Goal: Task Accomplishment & Management: Complete application form

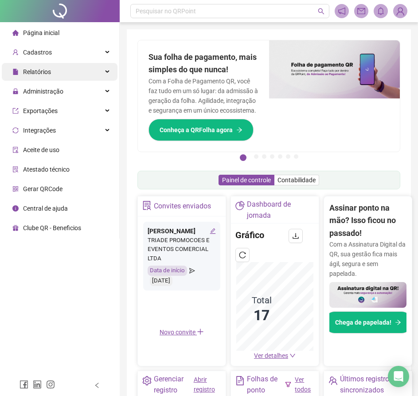
click at [108, 74] on div "Relatórios" at bounding box center [60, 72] width 116 height 18
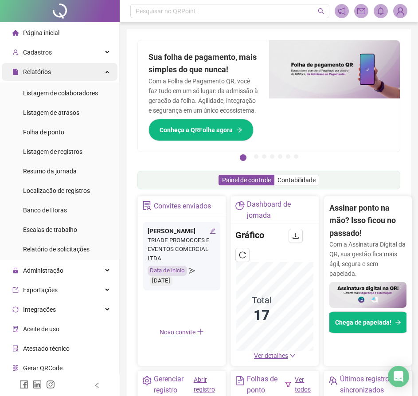
click at [104, 70] on div "Relatórios" at bounding box center [60, 72] width 116 height 18
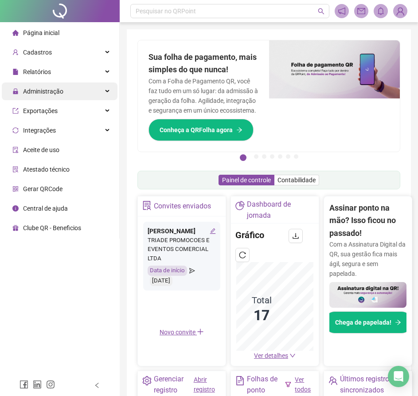
click at [107, 97] on div "Administração" at bounding box center [60, 92] width 116 height 18
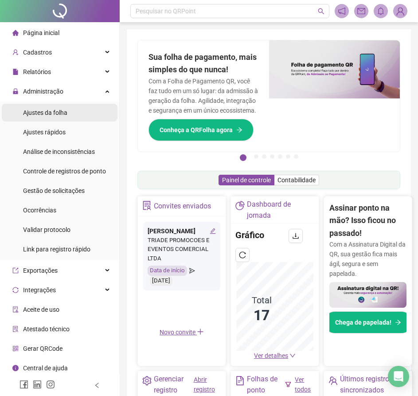
click at [58, 114] on span "Ajustes da folha" at bounding box center [45, 112] width 44 height 7
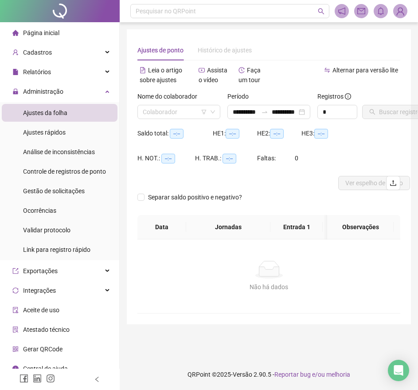
type input "**********"
click at [203, 116] on input "search" at bounding box center [175, 111] width 64 height 13
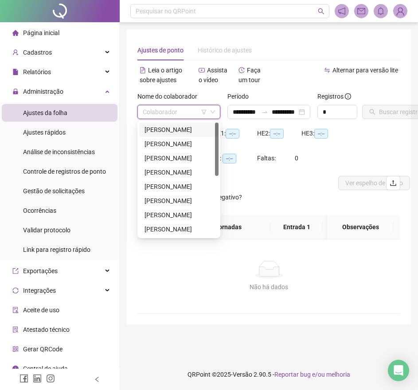
click at [193, 127] on div "[PERSON_NAME]" at bounding box center [179, 130] width 69 height 10
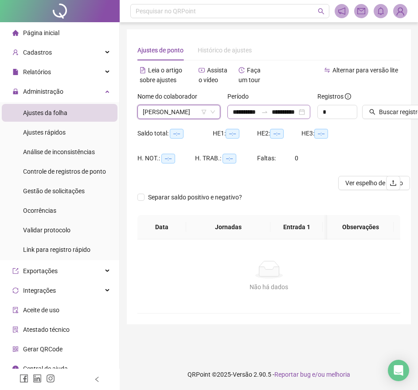
click at [303, 111] on div "**********" at bounding box center [269, 112] width 83 height 14
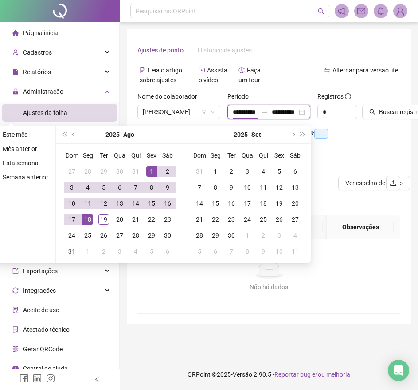
scroll to position [0, 6]
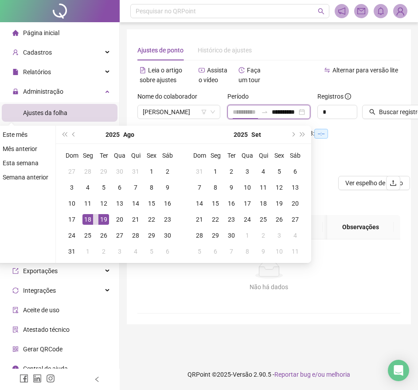
type input "**********"
click at [86, 220] on div "18" at bounding box center [88, 219] width 11 height 11
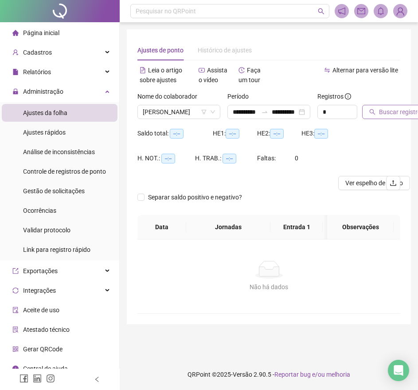
click at [376, 110] on button "Buscar registros" at bounding box center [397, 112] width 69 height 14
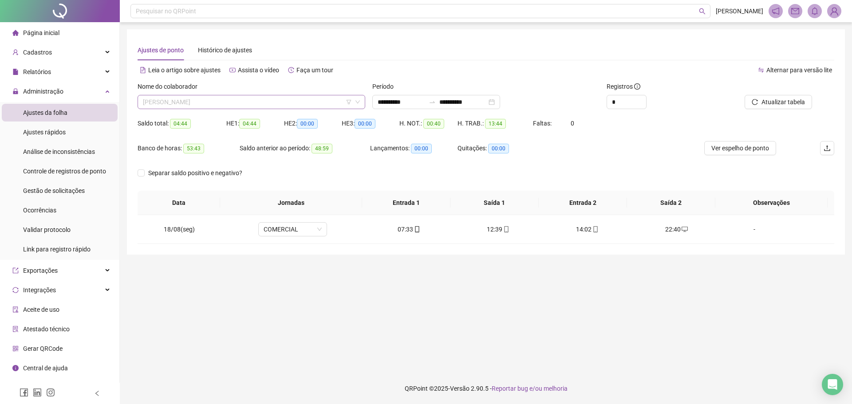
click at [253, 103] on span "[PERSON_NAME]" at bounding box center [251, 101] width 217 height 13
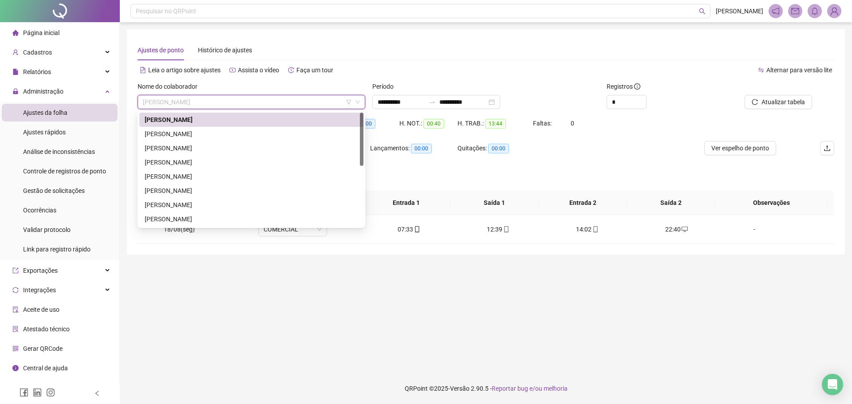
click at [218, 114] on div "[PERSON_NAME]" at bounding box center [251, 120] width 224 height 14
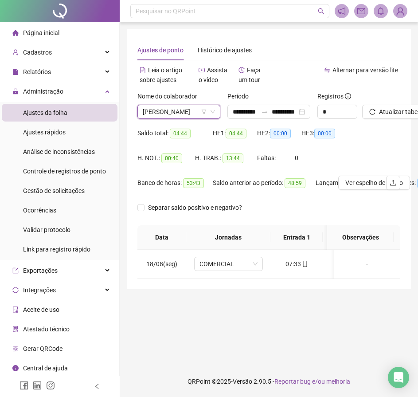
click at [215, 109] on icon "down" at bounding box center [212, 111] width 5 height 5
click at [221, 113] on div "Nome do colaborador [PERSON_NAME] [PERSON_NAME]" at bounding box center [179, 108] width 90 height 35
click at [206, 110] on icon "filter" at bounding box center [203, 111] width 5 height 5
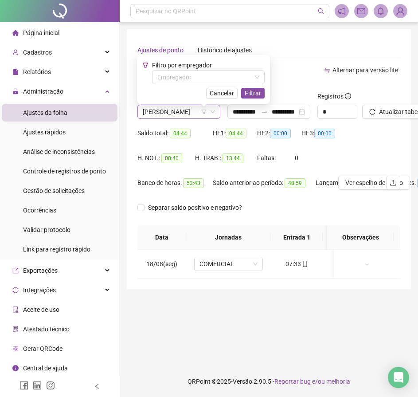
click at [209, 111] on span "[PERSON_NAME]" at bounding box center [179, 111] width 72 height 13
click at [223, 95] on span "Cancelar" at bounding box center [222, 93] width 24 height 10
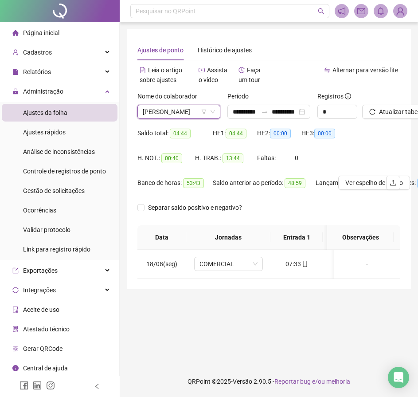
click at [212, 111] on icon "down" at bounding box center [212, 111] width 5 height 5
click at [216, 111] on div "[PERSON_NAME] [PERSON_NAME]" at bounding box center [179, 112] width 83 height 14
click at [216, 111] on div "[PERSON_NAME]" at bounding box center [179, 112] width 83 height 14
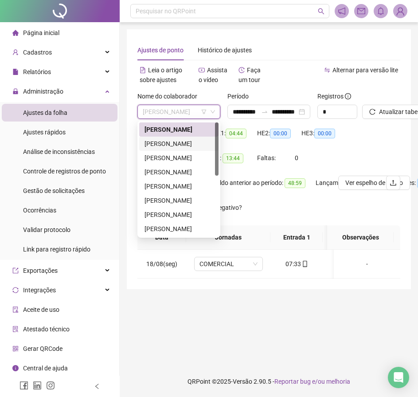
click at [195, 146] on div "[PERSON_NAME]" at bounding box center [179, 144] width 69 height 10
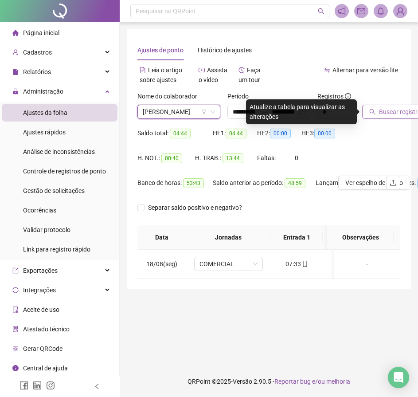
click at [395, 110] on span "Buscar registros" at bounding box center [401, 112] width 45 height 10
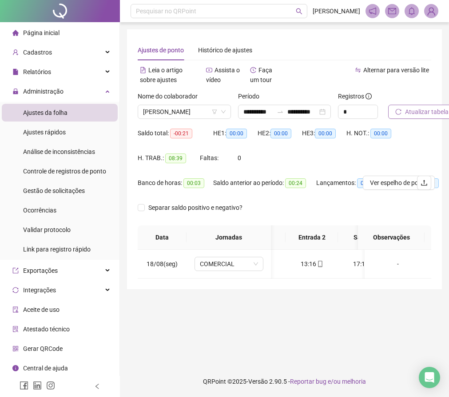
scroll to position [0, 110]
click at [223, 112] on icon "down" at bounding box center [223, 112] width 4 height 3
click at [225, 111] on icon "down" at bounding box center [223, 111] width 5 height 5
click at [227, 111] on div "[PERSON_NAME]" at bounding box center [184, 112] width 93 height 14
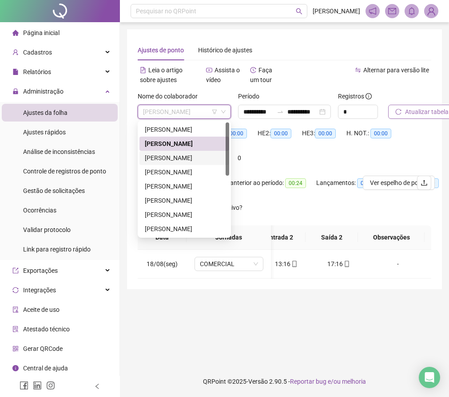
click at [191, 154] on div "[PERSON_NAME]" at bounding box center [184, 158] width 79 height 10
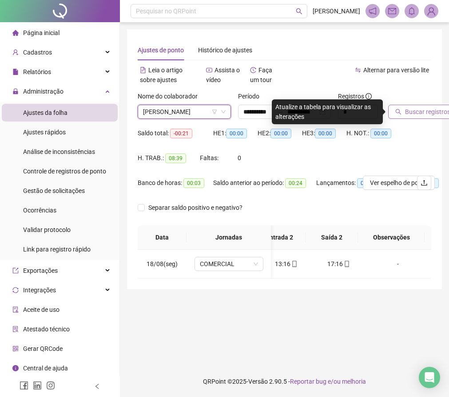
click at [398, 111] on icon "search" at bounding box center [398, 112] width 6 height 6
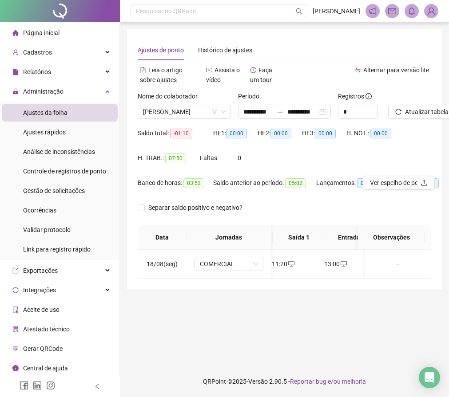
scroll to position [0, 74]
click at [223, 108] on span "[PERSON_NAME]" at bounding box center [184, 111] width 83 height 13
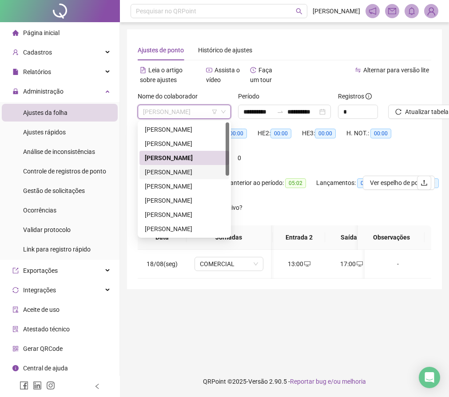
click at [193, 171] on div "[PERSON_NAME]" at bounding box center [184, 172] width 79 height 10
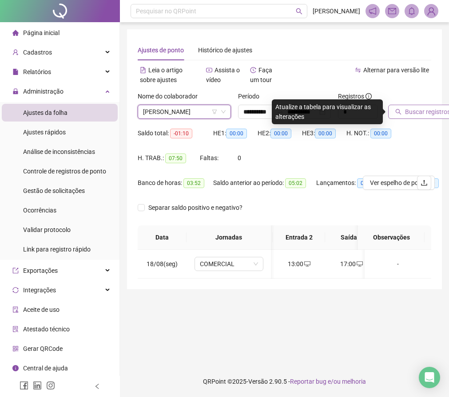
click at [425, 111] on span "Buscar registros" at bounding box center [427, 112] width 45 height 10
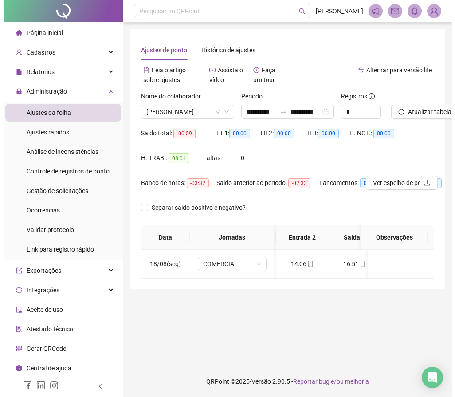
scroll to position [6, 0]
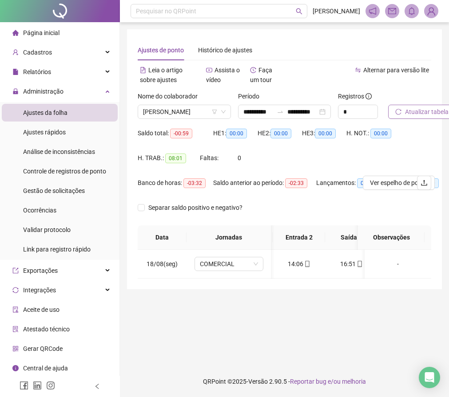
click at [397, 109] on icon "reload" at bounding box center [398, 112] width 6 height 6
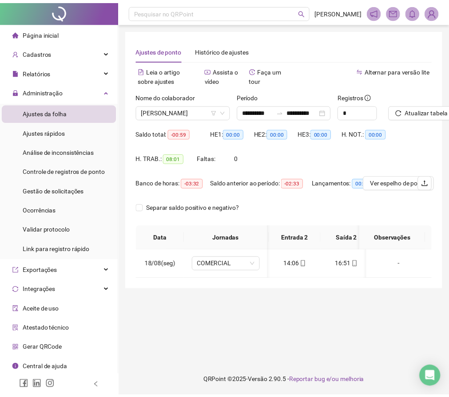
scroll to position [0, 0]
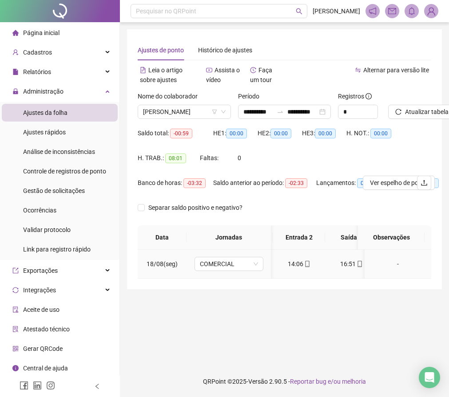
click at [325, 275] on td "16:51" at bounding box center [351, 264] width 52 height 29
click at [227, 108] on div "[PERSON_NAME]" at bounding box center [184, 112] width 93 height 14
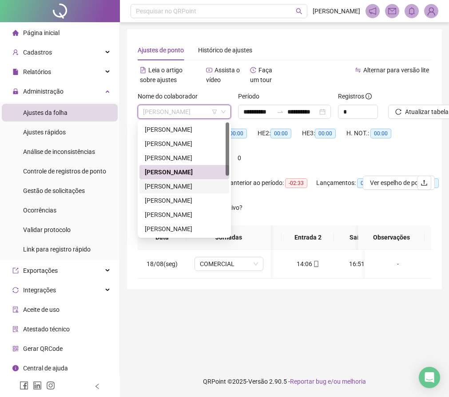
click at [164, 183] on div "[PERSON_NAME]" at bounding box center [184, 187] width 79 height 10
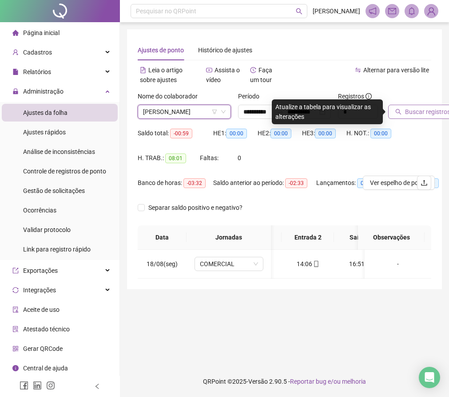
click at [410, 114] on span "Buscar registros" at bounding box center [427, 112] width 45 height 10
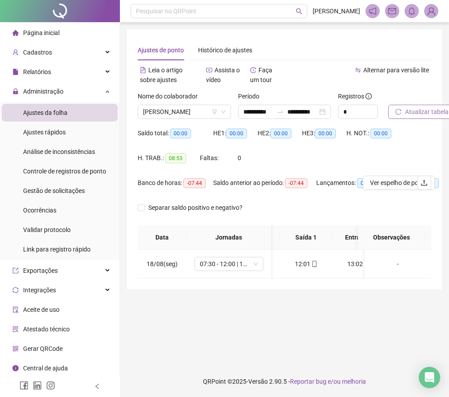
scroll to position [0, 48]
click at [224, 108] on span "[PERSON_NAME]" at bounding box center [184, 111] width 83 height 13
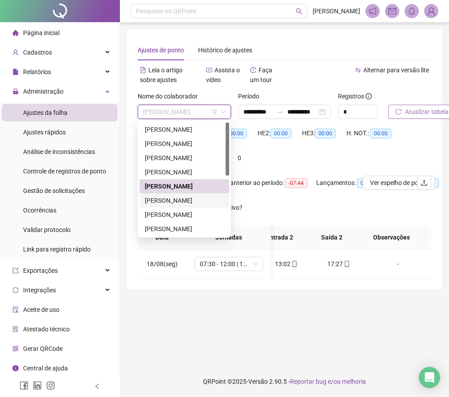
click at [167, 199] on div "[PERSON_NAME]" at bounding box center [184, 201] width 79 height 10
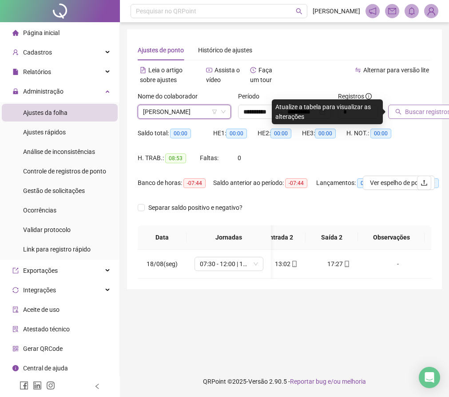
click at [411, 111] on span "Buscar registros" at bounding box center [427, 112] width 45 height 10
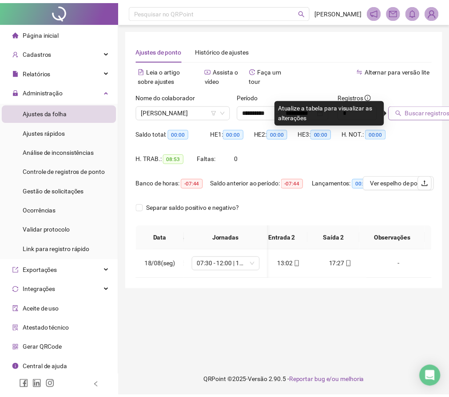
scroll to position [0, 116]
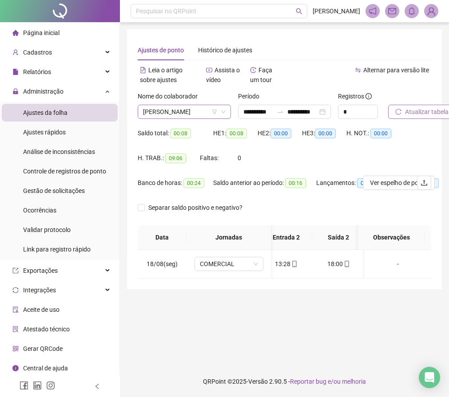
click at [224, 113] on icon "down" at bounding box center [223, 111] width 5 height 5
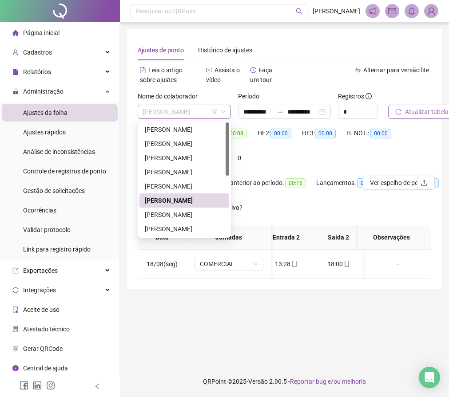
click at [222, 109] on span "[PERSON_NAME]" at bounding box center [184, 111] width 83 height 13
click at [170, 201] on div "[PERSON_NAME]" at bounding box center [184, 201] width 79 height 10
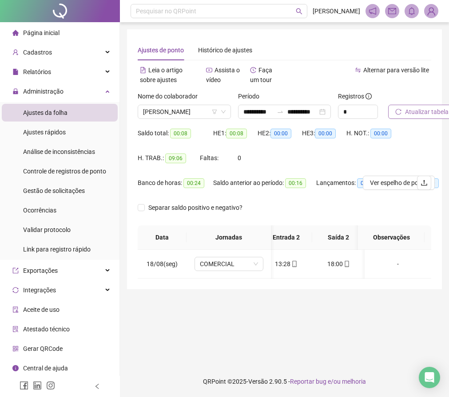
click at [423, 107] on button "Atualizar tabela" at bounding box center [421, 112] width 67 height 14
click at [224, 111] on icon "down" at bounding box center [223, 111] width 5 height 5
click at [226, 109] on div "[PERSON_NAME]" at bounding box center [184, 112] width 93 height 14
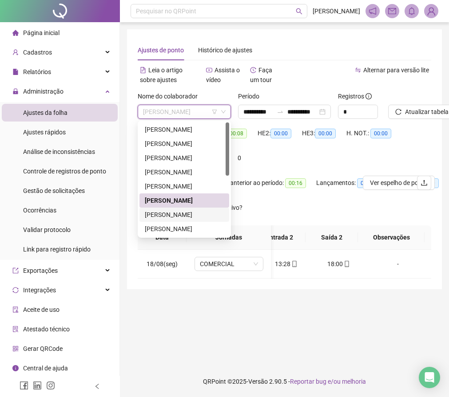
click at [184, 215] on div "[PERSON_NAME]" at bounding box center [184, 215] width 79 height 10
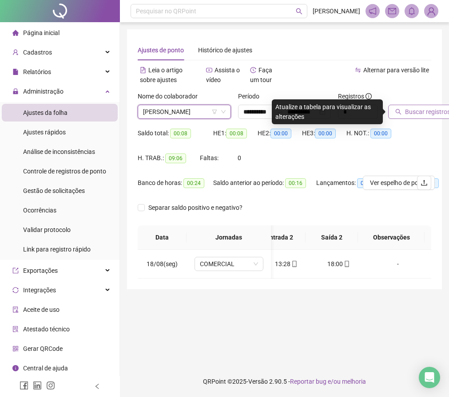
click at [399, 113] on icon "search" at bounding box center [398, 112] width 6 height 6
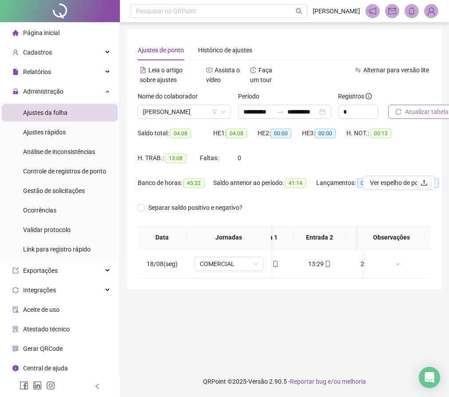
scroll to position [0, 100]
click at [224, 110] on icon "down" at bounding box center [223, 111] width 5 height 5
click at [223, 110] on icon "down" at bounding box center [223, 111] width 5 height 5
click at [227, 110] on div "[PERSON_NAME]" at bounding box center [184, 112] width 93 height 14
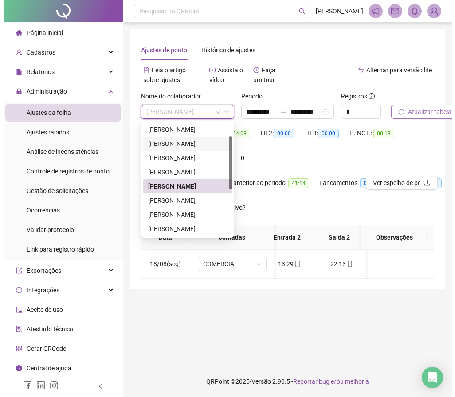
scroll to position [34, 0]
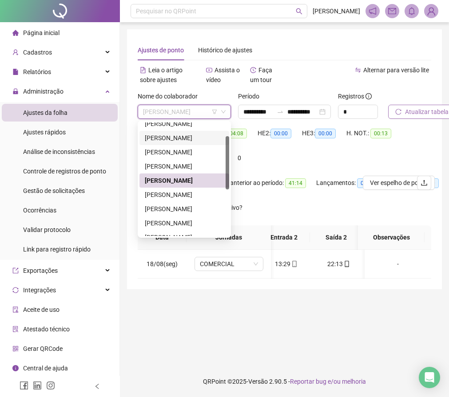
drag, startPoint x: 227, startPoint y: 167, endPoint x: 225, endPoint y: 183, distance: 16.0
click at [225, 183] on div at bounding box center [227, 162] width 4 height 53
click at [172, 225] on div "[PERSON_NAME]" at bounding box center [184, 223] width 79 height 10
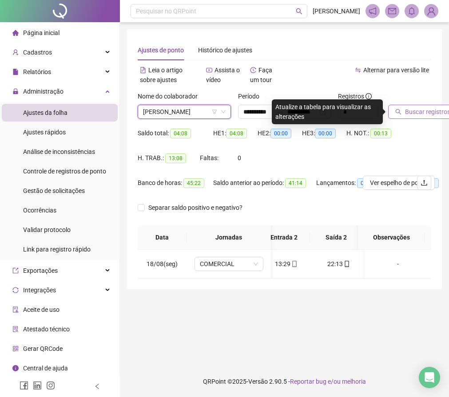
click at [416, 111] on span "Buscar registros" at bounding box center [427, 112] width 45 height 10
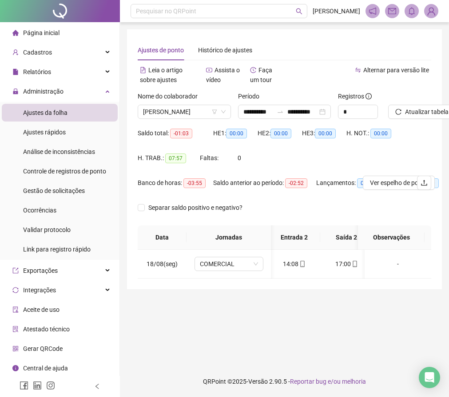
scroll to position [0, 122]
click at [228, 113] on div "[PERSON_NAME]" at bounding box center [184, 112] width 93 height 14
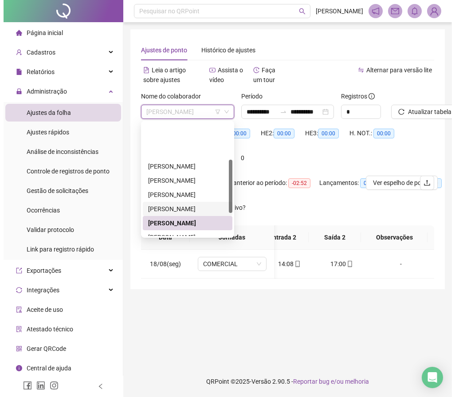
scroll to position [79, 0]
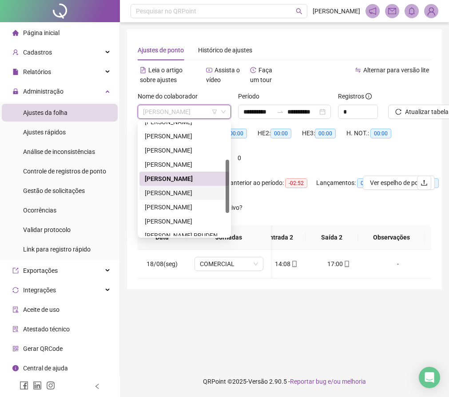
click at [171, 193] on div "[PERSON_NAME]" at bounding box center [184, 193] width 79 height 10
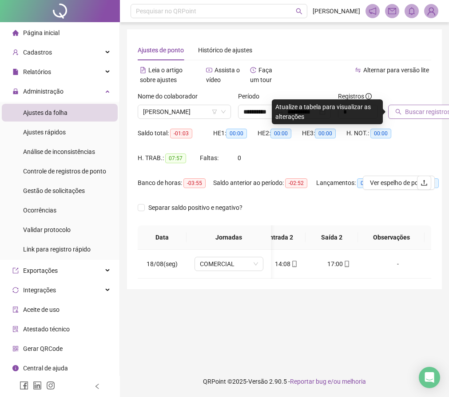
click at [421, 108] on span "Buscar registros" at bounding box center [427, 112] width 45 height 10
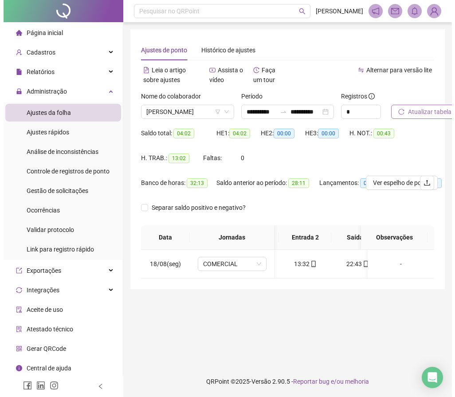
scroll to position [0, 120]
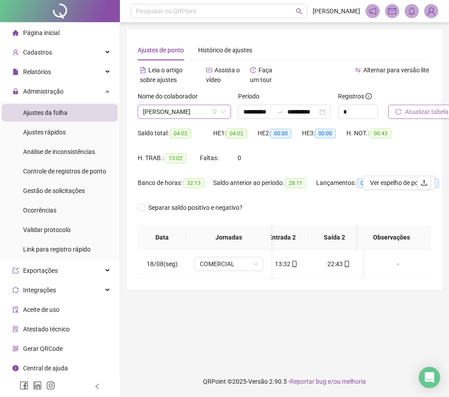
click at [226, 112] on div "[PERSON_NAME]" at bounding box center [184, 112] width 93 height 14
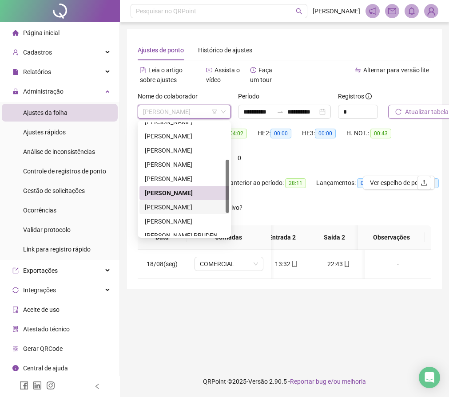
click at [171, 209] on div "[PERSON_NAME]" at bounding box center [184, 207] width 79 height 10
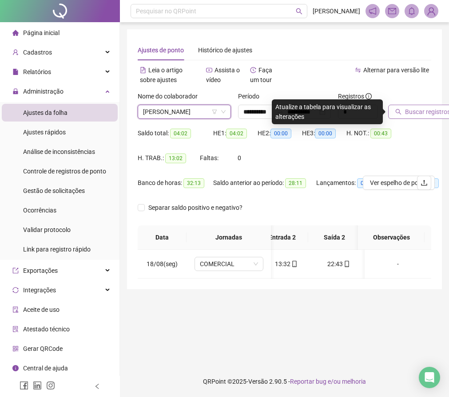
click at [425, 109] on span "Buscar registros" at bounding box center [427, 112] width 45 height 10
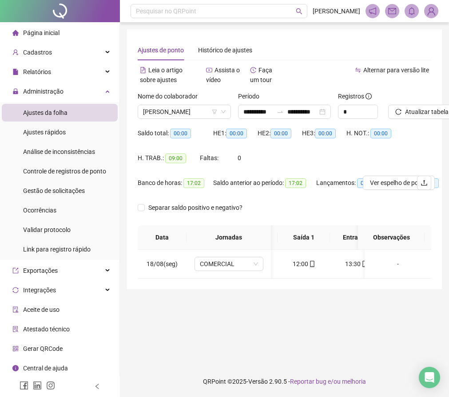
scroll to position [0, 60]
click at [221, 111] on icon "down" at bounding box center [223, 111] width 5 height 5
click at [225, 110] on icon "down" at bounding box center [223, 111] width 5 height 5
click at [226, 112] on div "[PERSON_NAME]" at bounding box center [184, 112] width 93 height 14
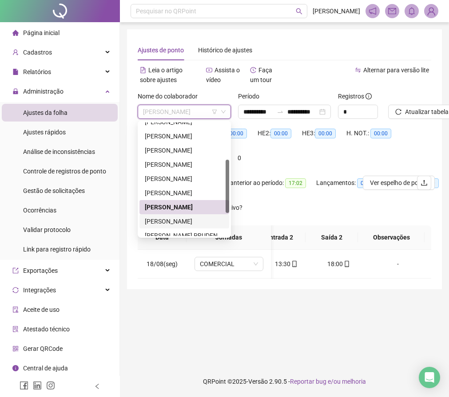
click at [179, 221] on div "[PERSON_NAME]" at bounding box center [184, 222] width 79 height 10
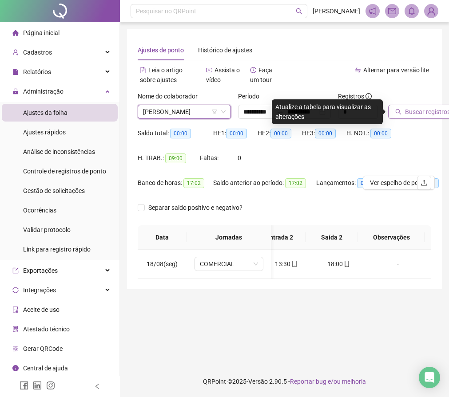
click at [418, 113] on span "Buscar registros" at bounding box center [427, 112] width 45 height 10
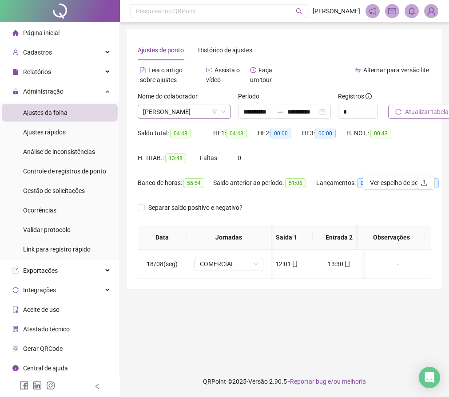
click at [229, 110] on div "[PERSON_NAME]" at bounding box center [184, 112] width 93 height 14
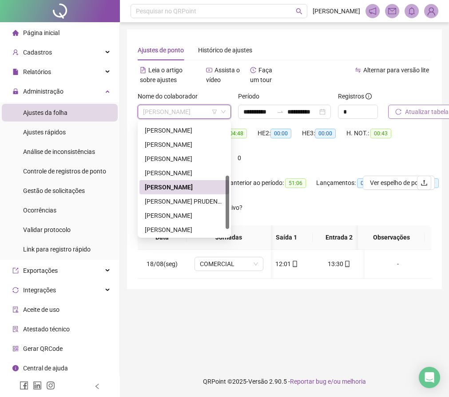
drag, startPoint x: 227, startPoint y: 202, endPoint x: 224, endPoint y: 219, distance: 17.7
click at [224, 219] on div "[PERSON_NAME] [PERSON_NAME] CESAR [PERSON_NAME] [PERSON_NAME] PRUDENTE [PERSON_…" at bounding box center [184, 179] width 90 height 114
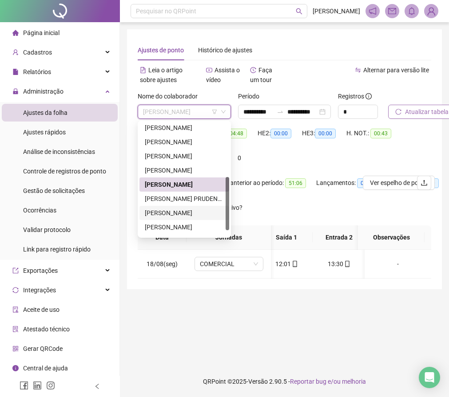
click at [202, 211] on div "[PERSON_NAME]" at bounding box center [184, 213] width 79 height 10
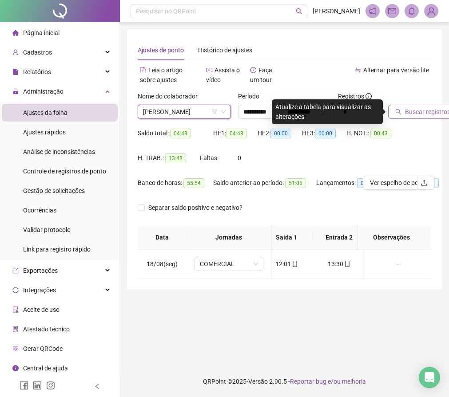
click at [409, 110] on span "Buscar registros" at bounding box center [427, 112] width 45 height 10
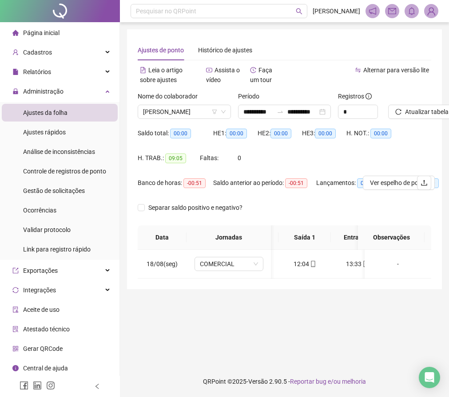
scroll to position [0, 71]
click at [225, 111] on icon "down" at bounding box center [223, 111] width 5 height 5
click at [224, 112] on icon "down" at bounding box center [223, 111] width 5 height 5
click at [221, 109] on icon "down" at bounding box center [223, 111] width 5 height 5
click at [227, 108] on div "[PERSON_NAME]" at bounding box center [184, 112] width 93 height 14
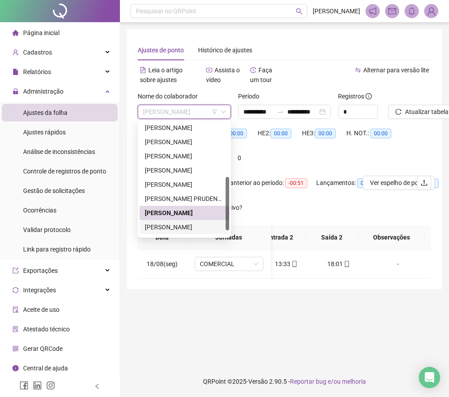
click at [154, 224] on div "[PERSON_NAME]" at bounding box center [184, 227] width 79 height 10
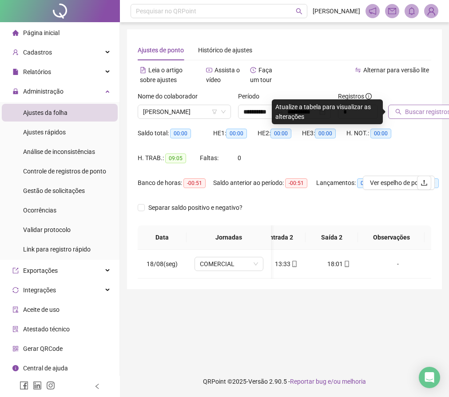
click at [411, 117] on button "Buscar registros" at bounding box center [422, 112] width 69 height 14
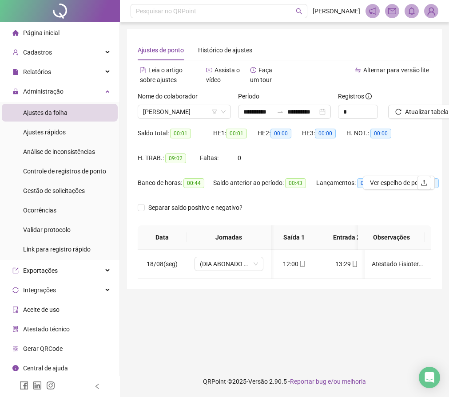
scroll to position [0, 54]
click at [224, 111] on icon "down" at bounding box center [223, 111] width 5 height 5
click at [227, 107] on div "[PERSON_NAME]" at bounding box center [184, 112] width 93 height 14
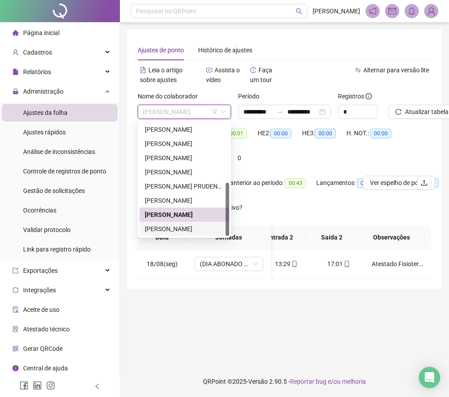
click at [192, 226] on div "[PERSON_NAME]" at bounding box center [184, 229] width 79 height 10
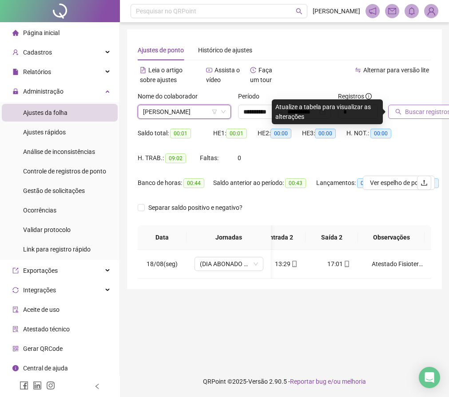
click at [425, 109] on span "Buscar registros" at bounding box center [427, 112] width 45 height 10
